Goal: Task Accomplishment & Management: Use online tool/utility

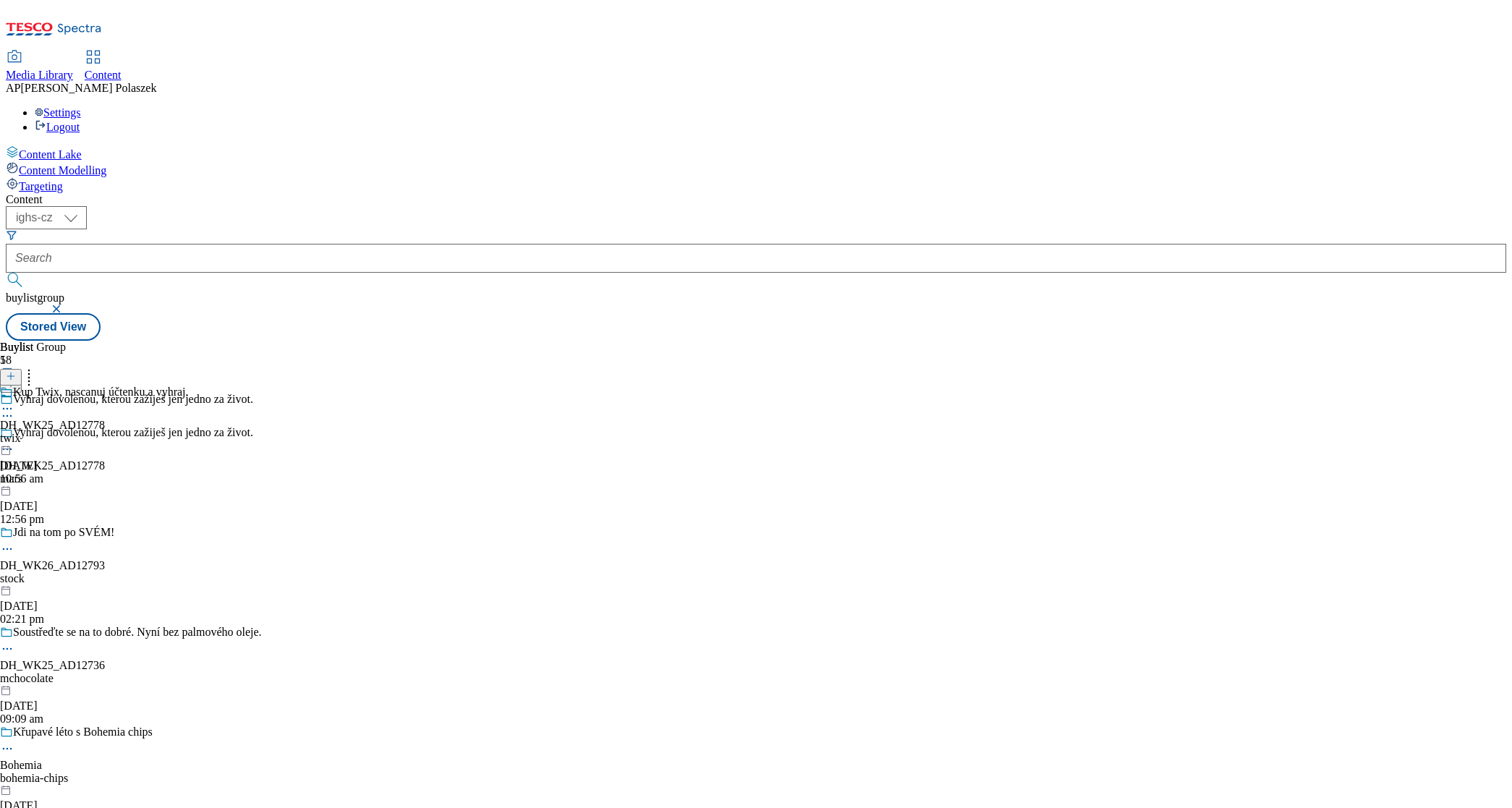
click at [73, 69] on span "Media Library" at bounding box center [40, 75] width 67 height 12
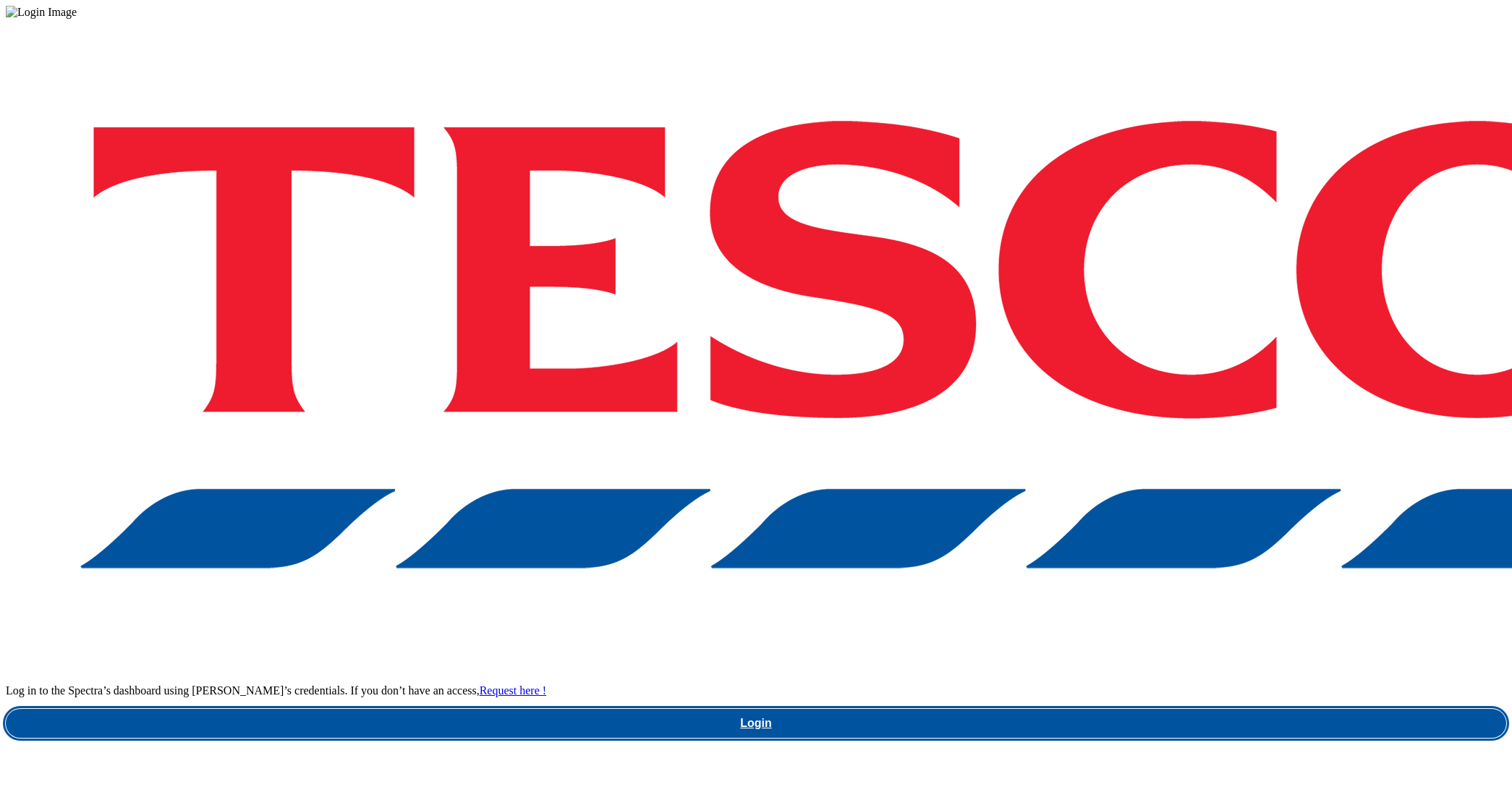
click at [1122, 709] on link "Login" at bounding box center [756, 724] width 1501 height 29
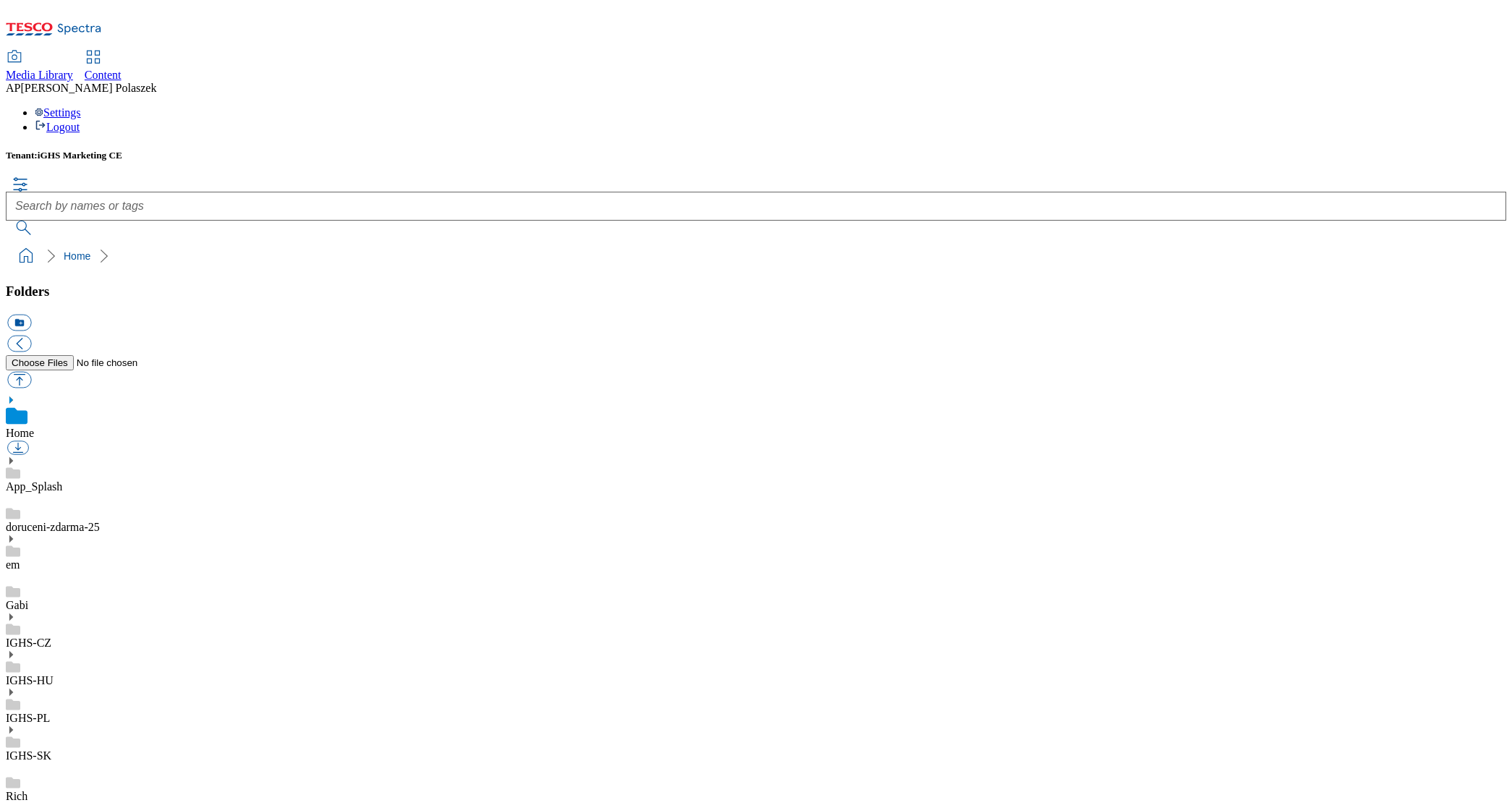
click at [16, 612] on icon at bounding box center [11, 618] width 10 height 10
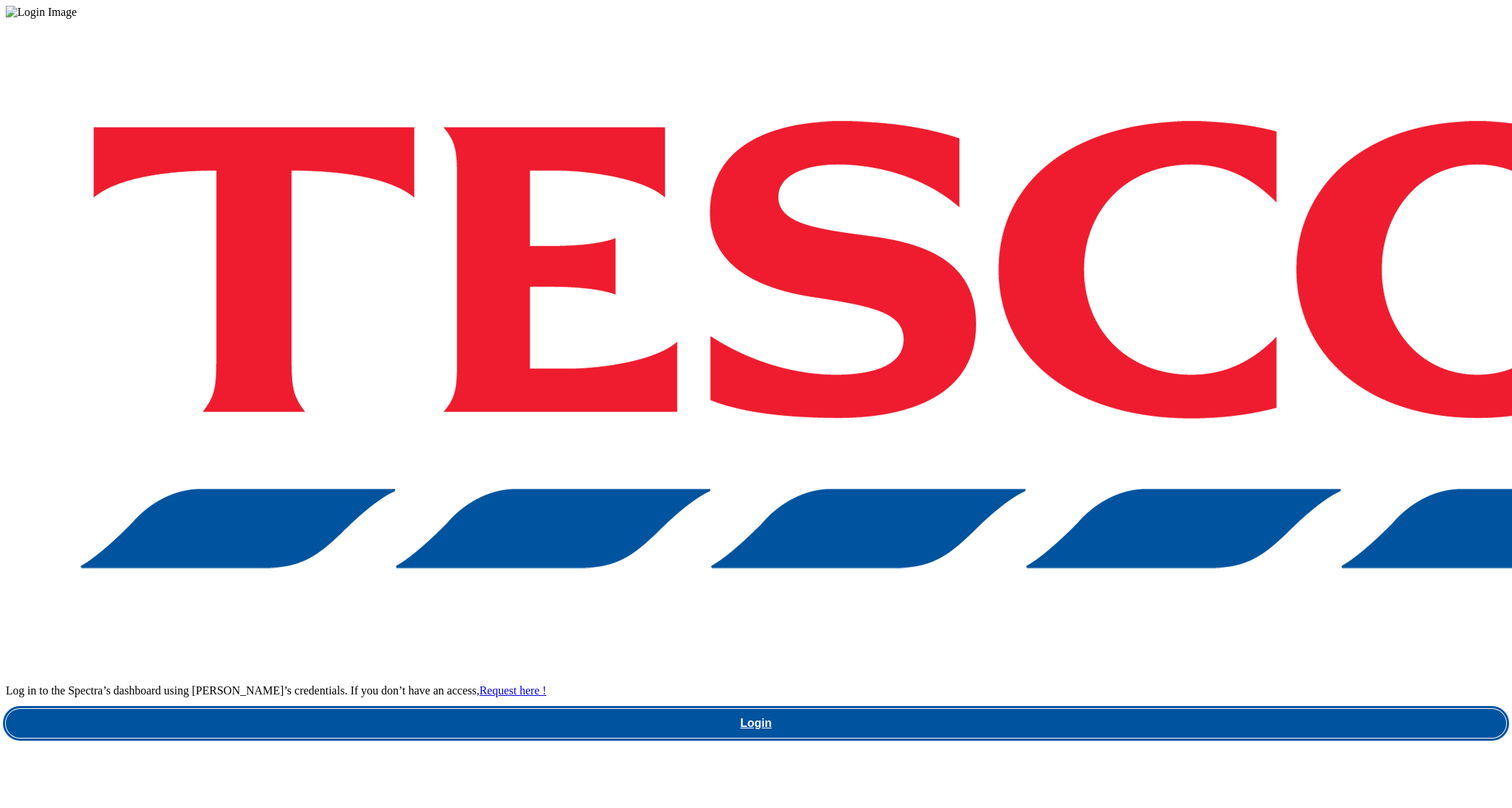
click at [1096, 709] on link "Login" at bounding box center [756, 724] width 1501 height 29
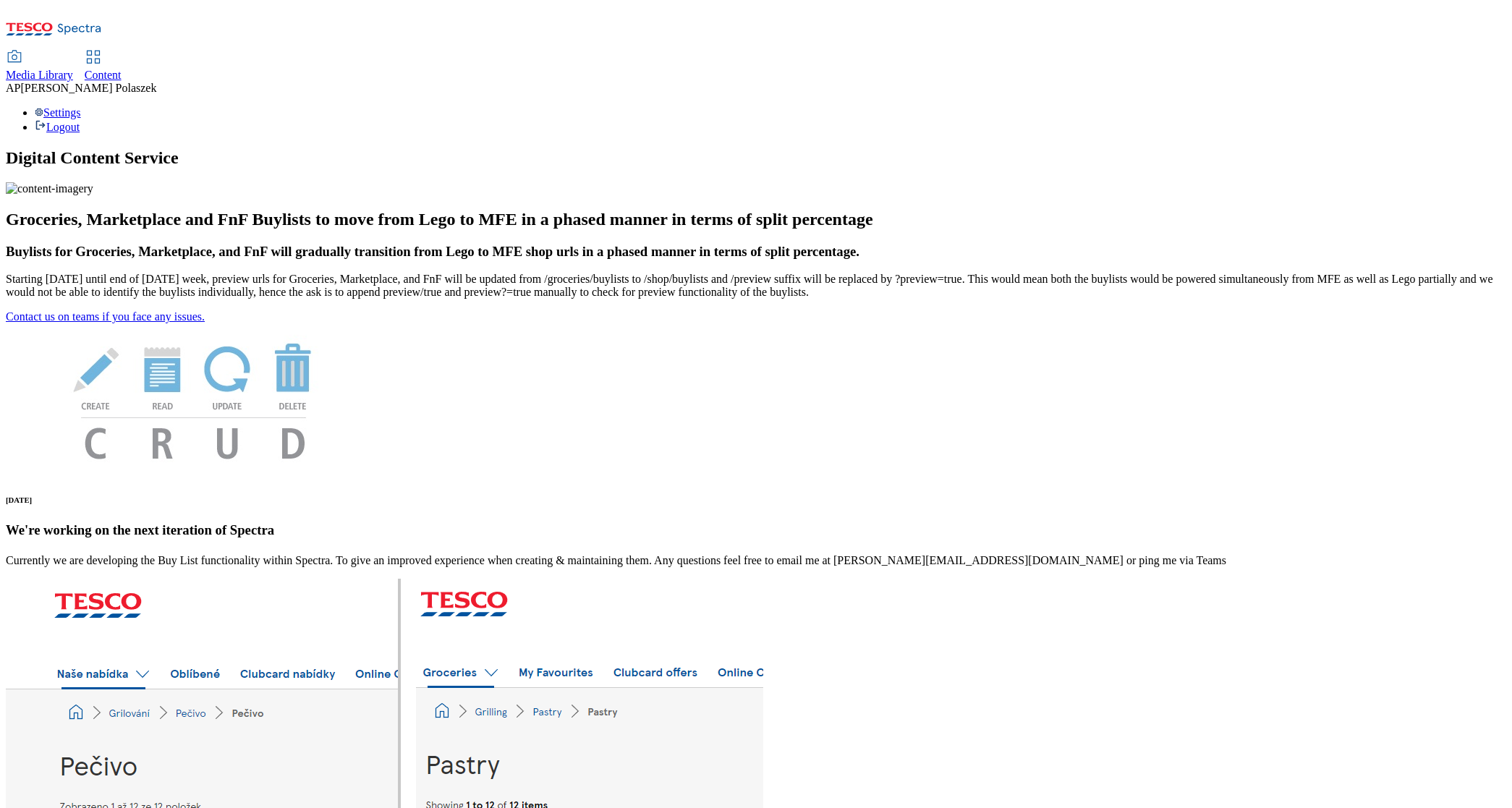
click at [122, 69] on span "Content" at bounding box center [103, 75] width 37 height 12
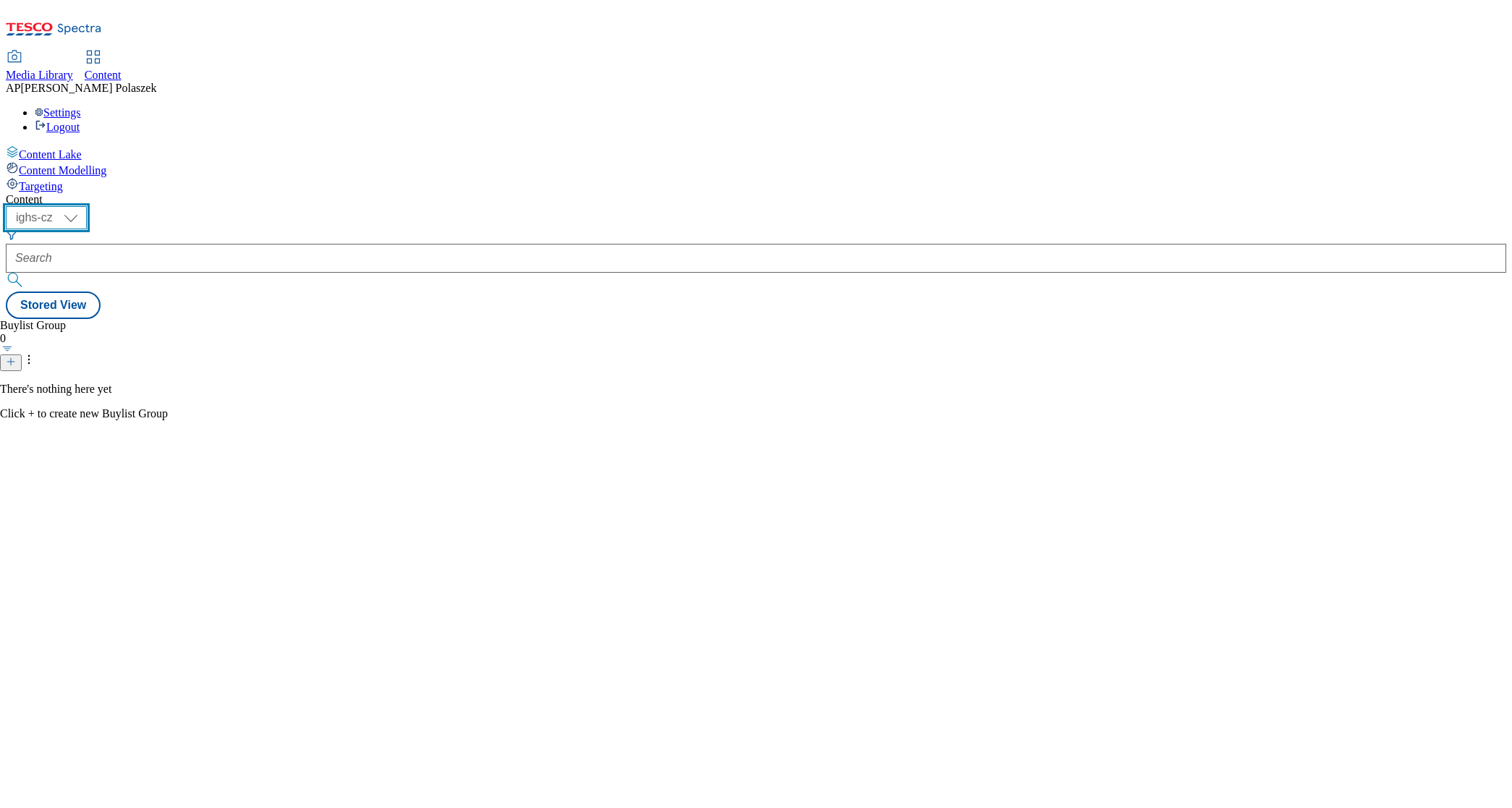
click at [87, 207] on select "ighs-cz ighs-hu ighs-sk" at bounding box center [46, 218] width 81 height 23
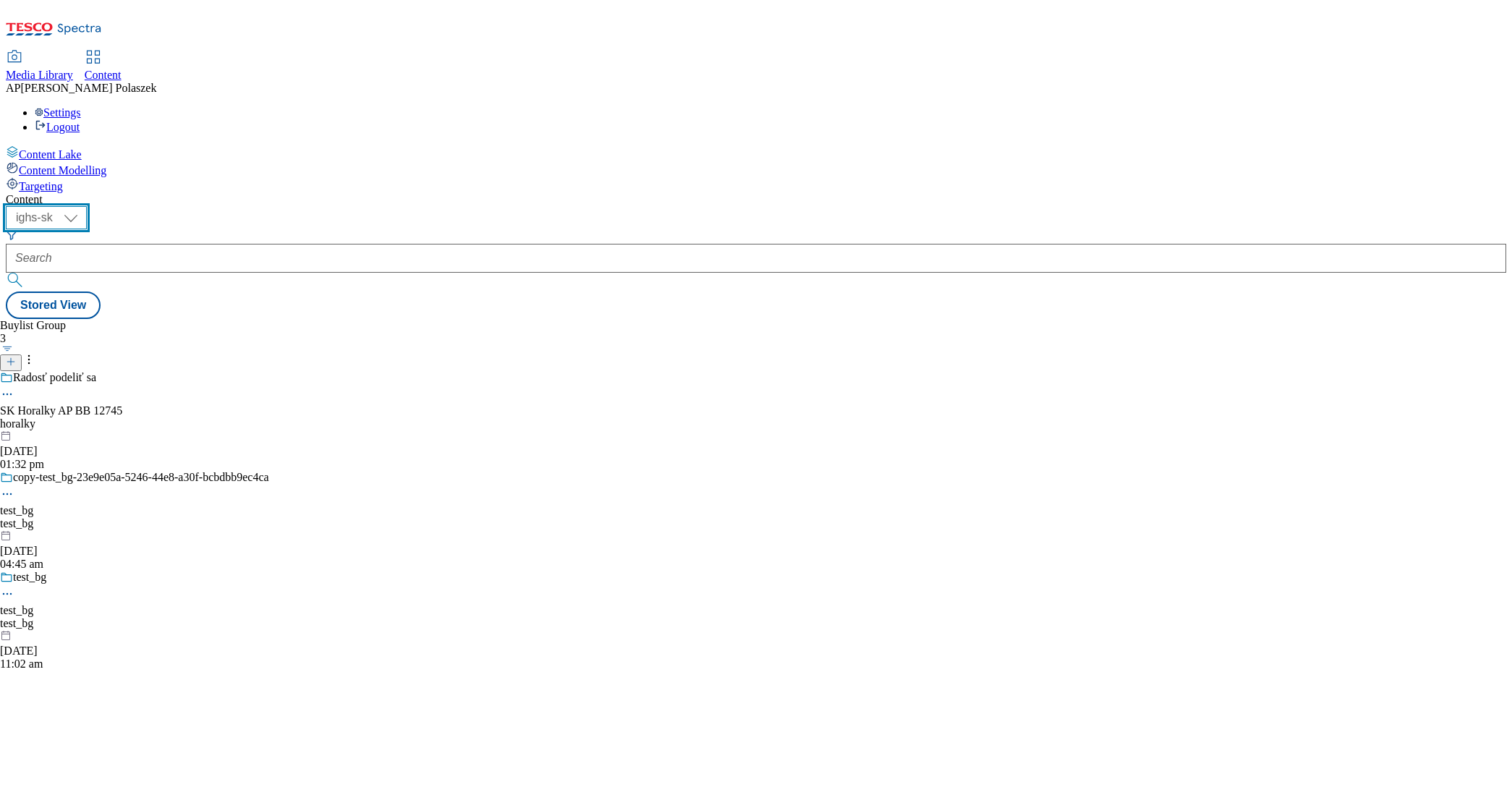
click at [87, 207] on select "ighs-cz ighs-hu ighs-sk" at bounding box center [46, 218] width 81 height 23
select select "ighs-cz"
click at [87, 207] on select "ighs-cz ighs-hu ighs-sk" at bounding box center [46, 218] width 81 height 23
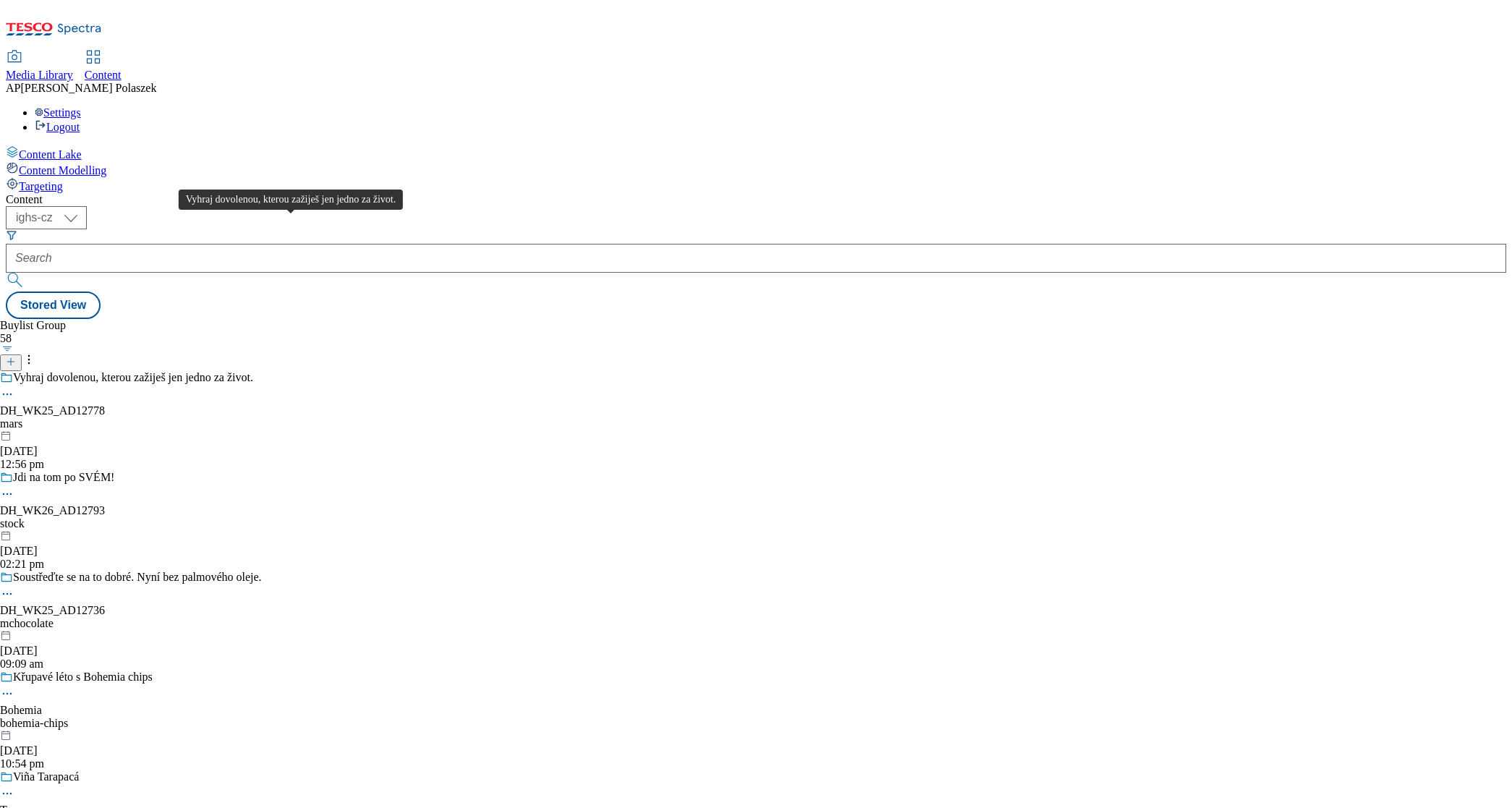
click at [253, 371] on div "Vyhraj dovolenou, kterou zažiješ jen jedno za život." at bounding box center [133, 378] width 240 height 13
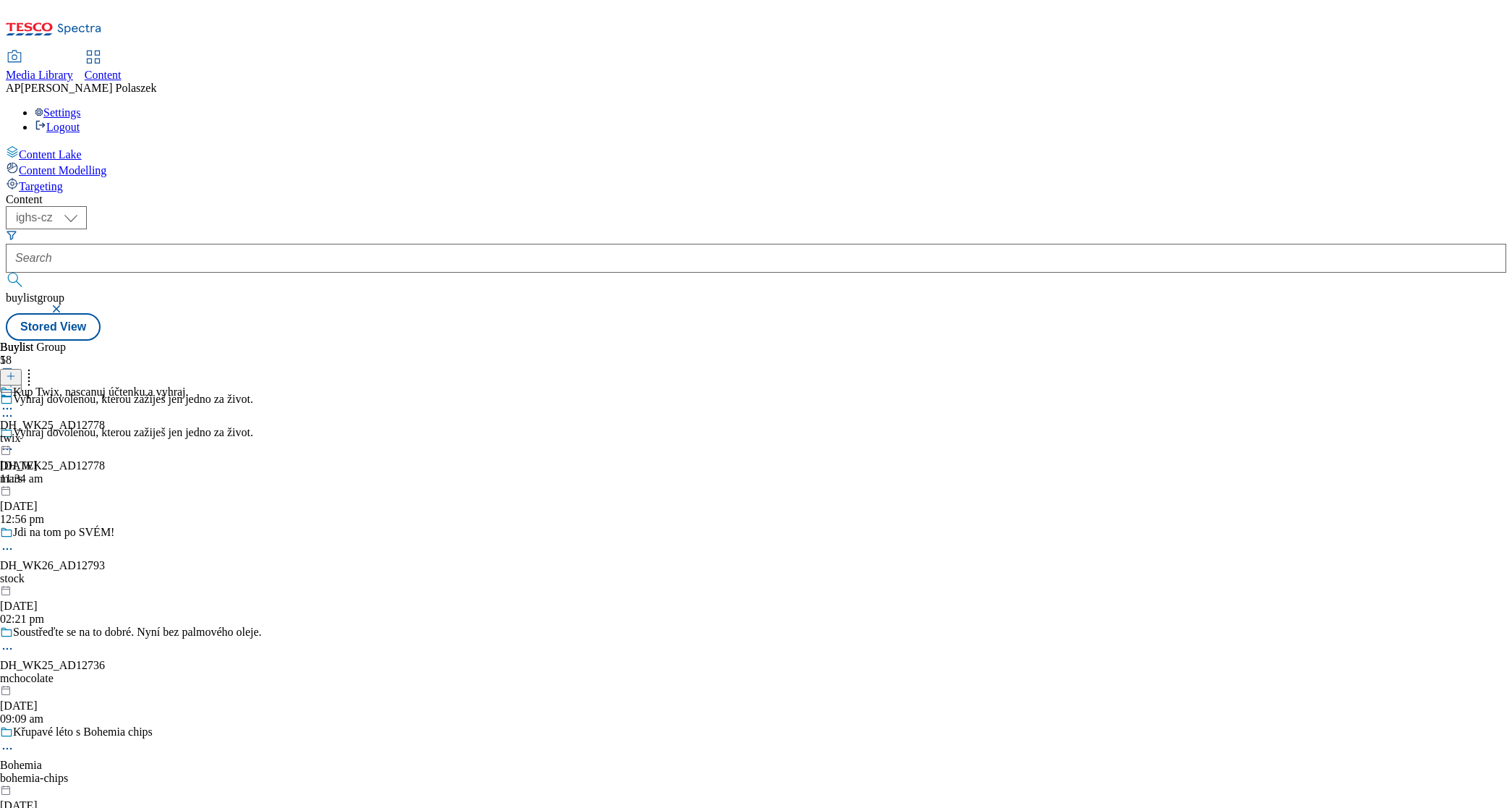
click at [15, 401] on icon at bounding box center [7, 409] width 15 height 15
click at [79, 501] on span "Preview" at bounding box center [62, 506] width 34 height 11
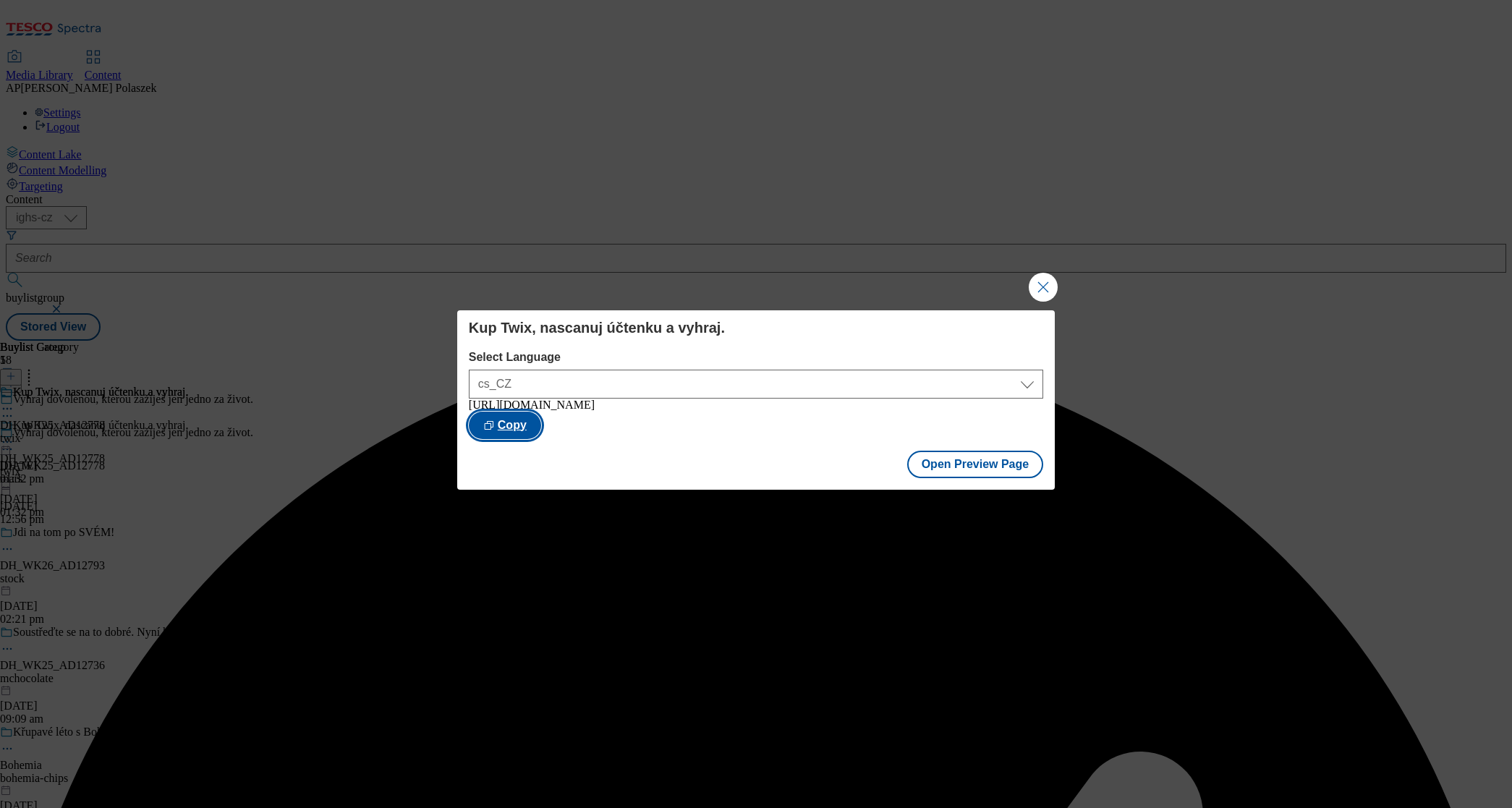
click at [541, 423] on button "Copy" at bounding box center [505, 426] width 73 height 28
